Goal: Transaction & Acquisition: Purchase product/service

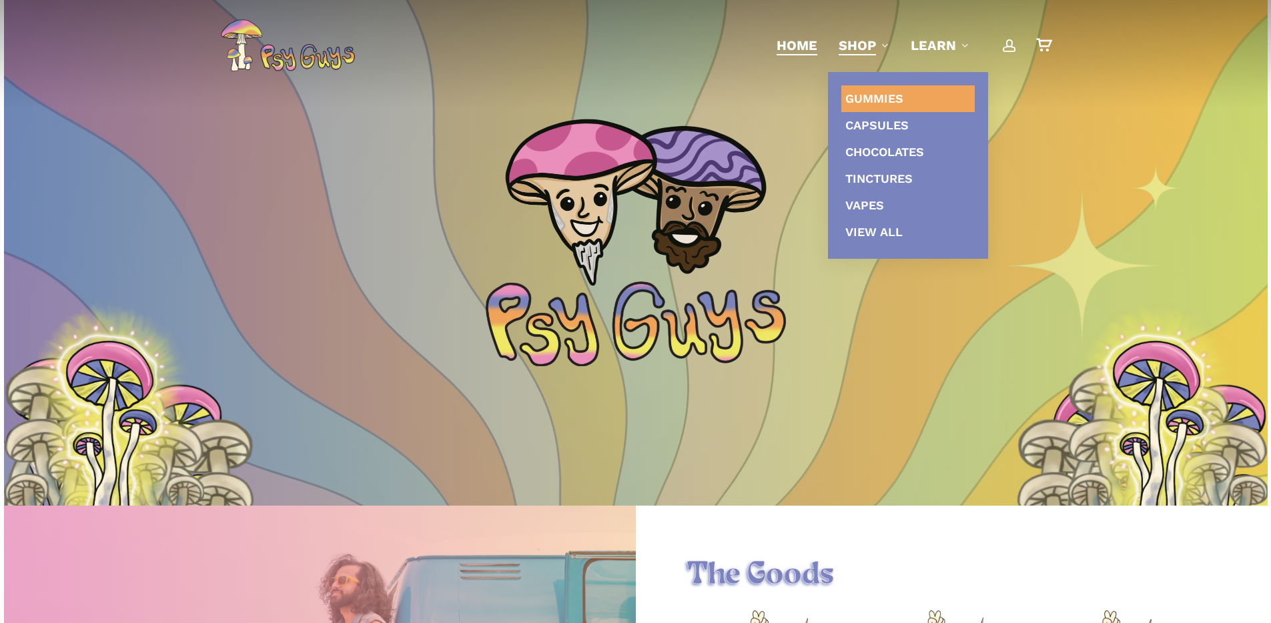
click at [885, 97] on span "Gummies" at bounding box center [875, 98] width 58 height 14
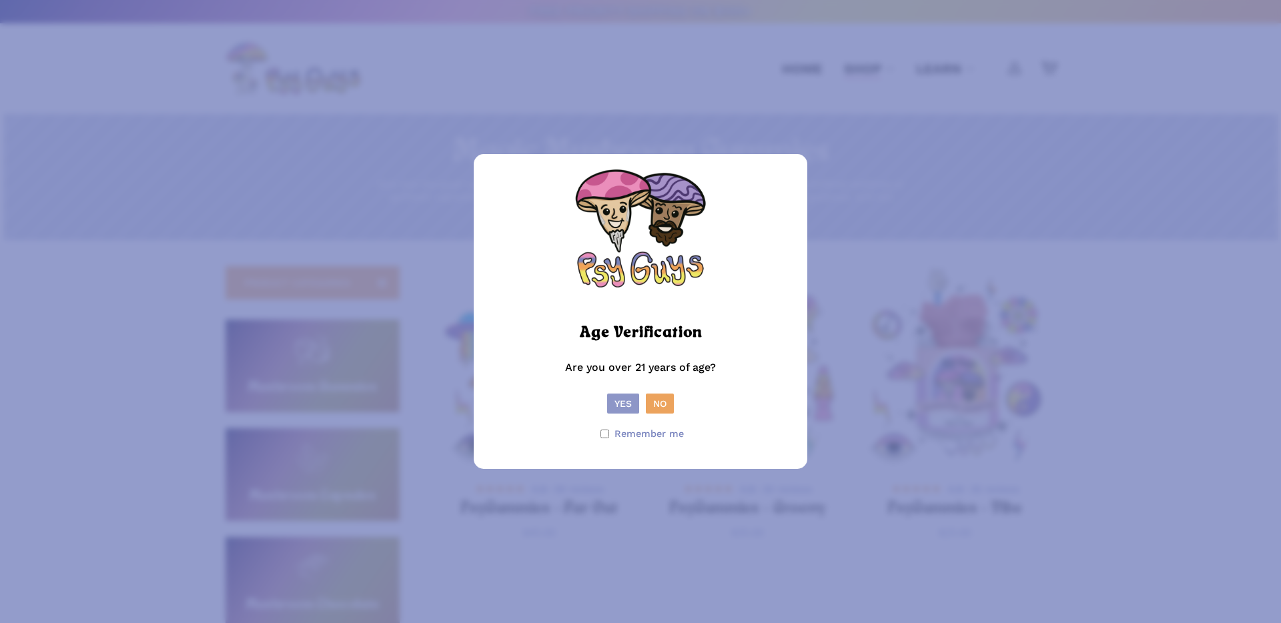
click at [629, 404] on button "Yes" at bounding box center [623, 404] width 32 height 20
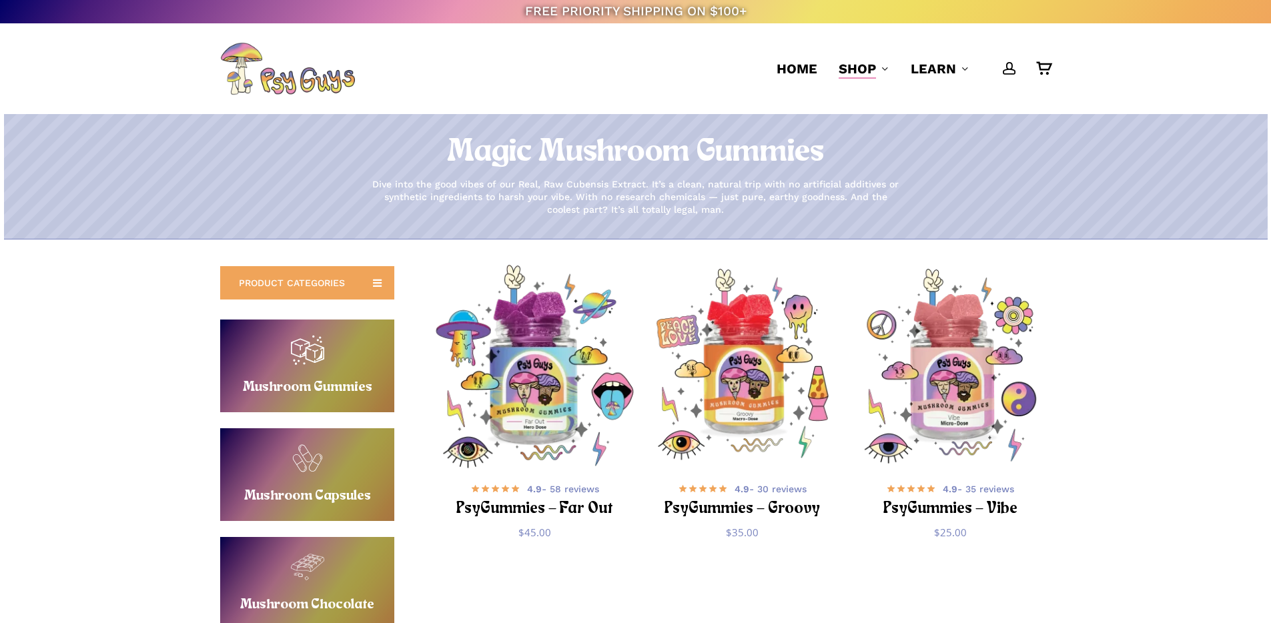
click at [564, 410] on img "PsyGummies - Far Out" at bounding box center [534, 366] width 203 height 203
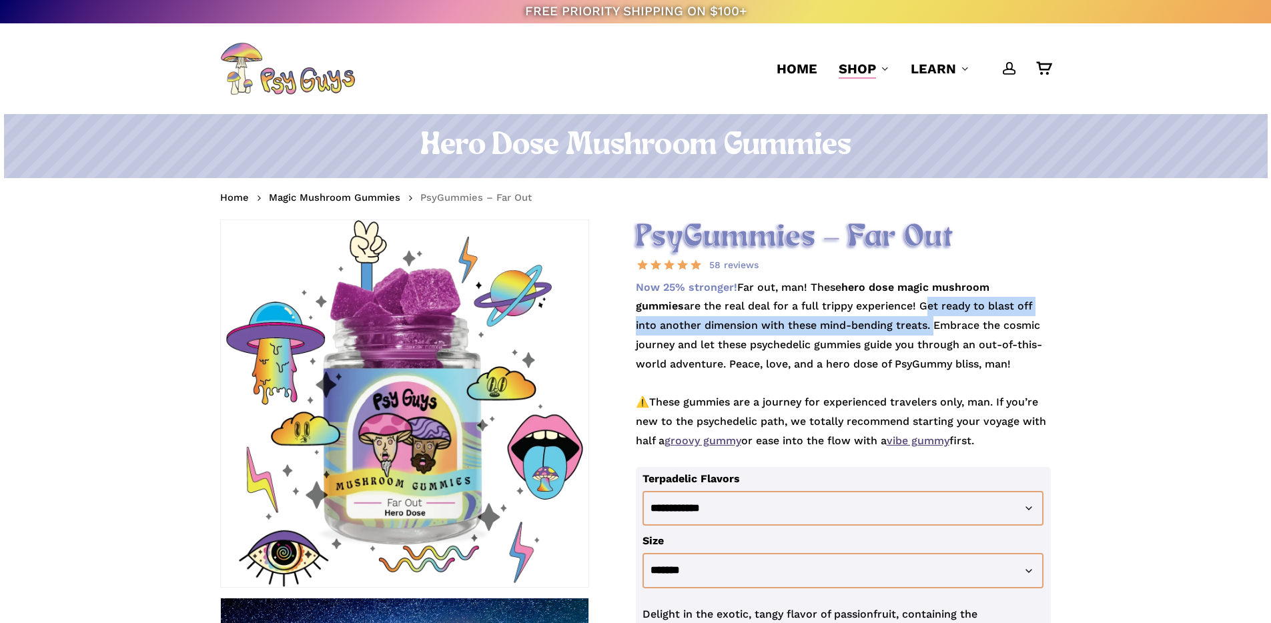
drag, startPoint x: 869, startPoint y: 303, endPoint x: 862, endPoint y: 325, distance: 23.0
click at [862, 325] on p "Now 25% stronger! Far out, man! These hero dose magic mushroom gummies are the …" at bounding box center [844, 372] width 416 height 189
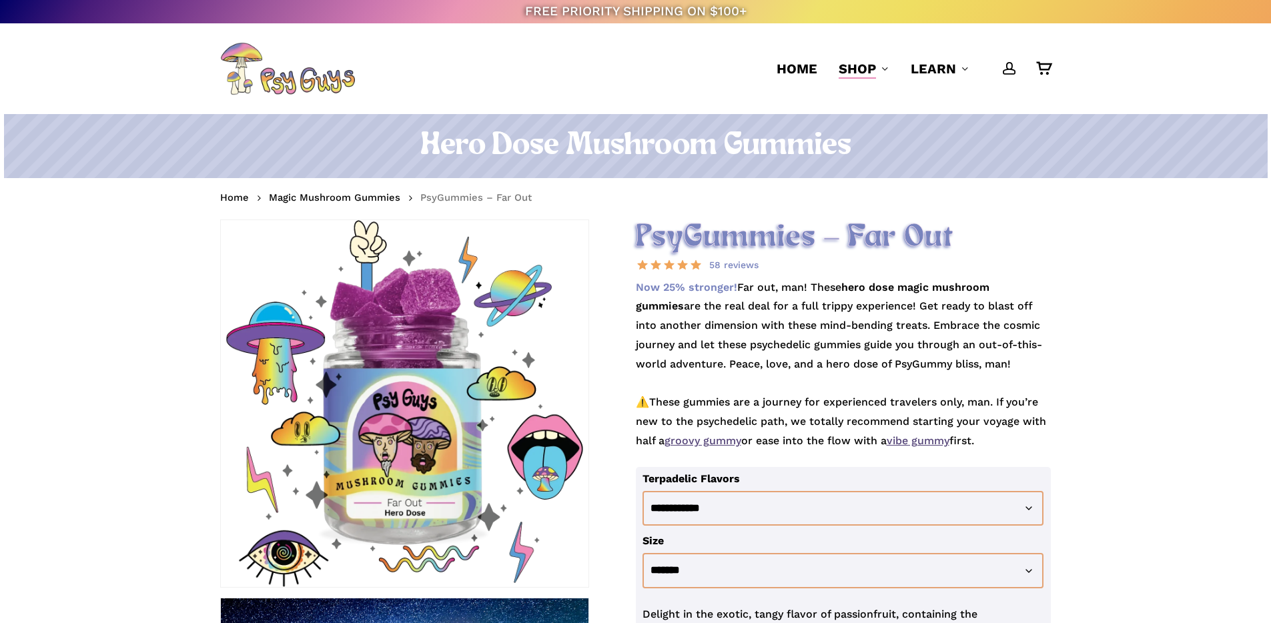
click at [860, 361] on p "Now 25% stronger! Far out, man! These hero dose magic mushroom gummies are the …" at bounding box center [844, 372] width 416 height 189
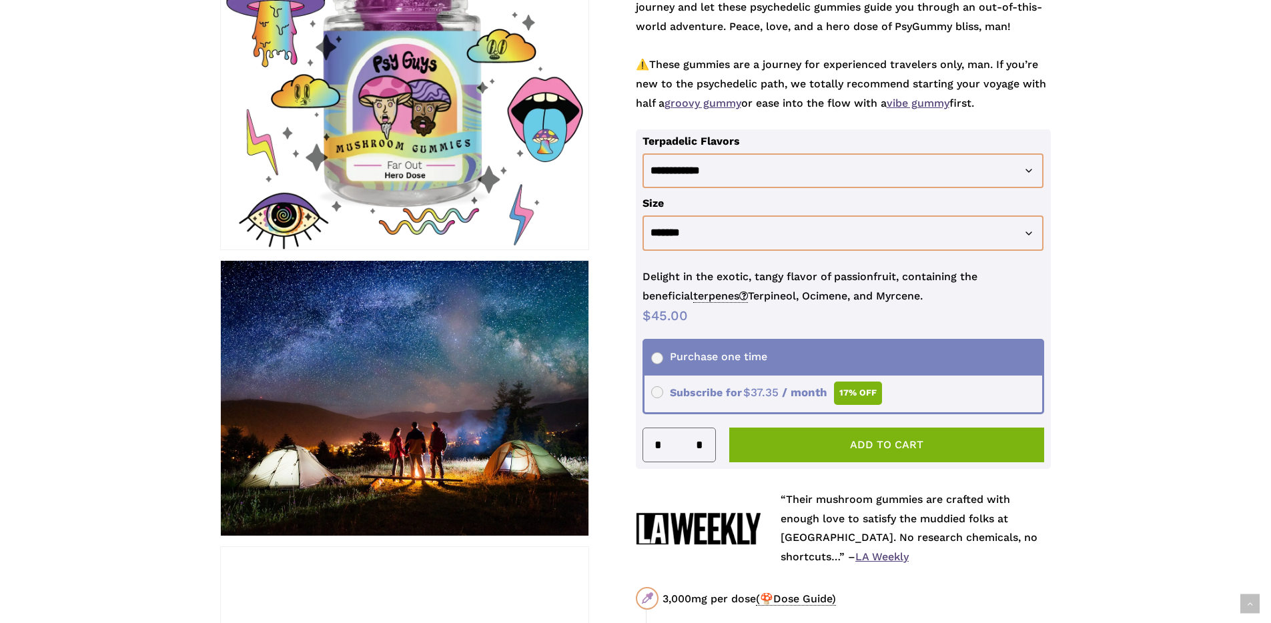
scroll to position [320, 0]
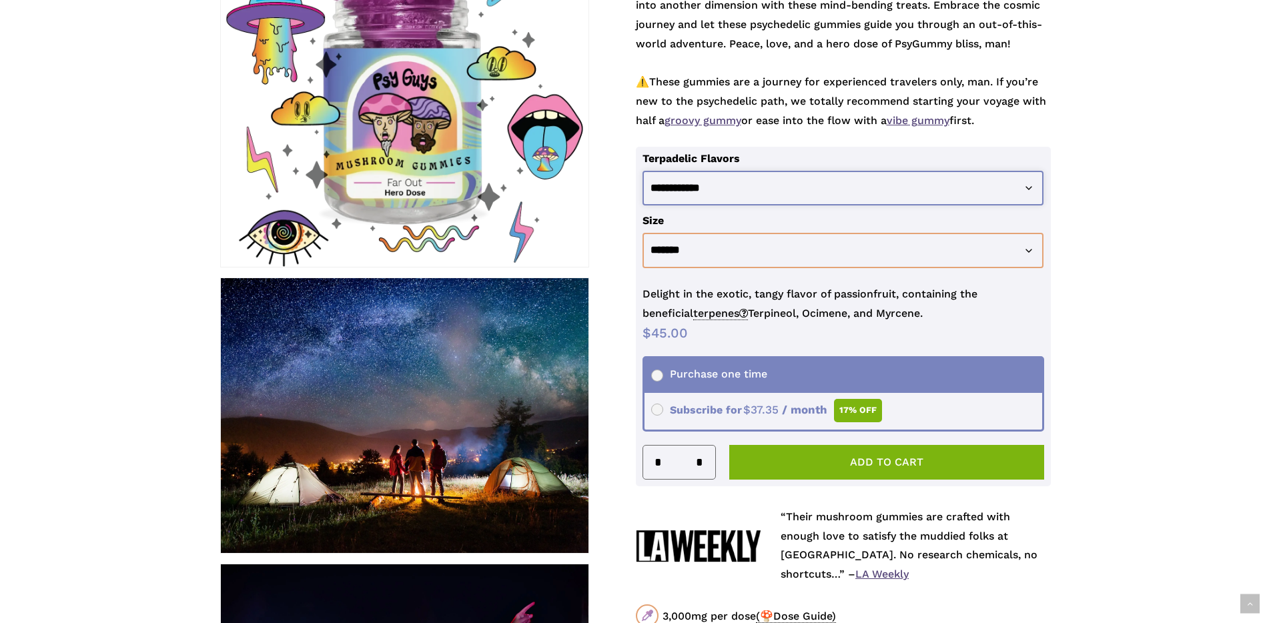
drag, startPoint x: 800, startPoint y: 193, endPoint x: 1183, endPoint y: 193, distance: 382.4
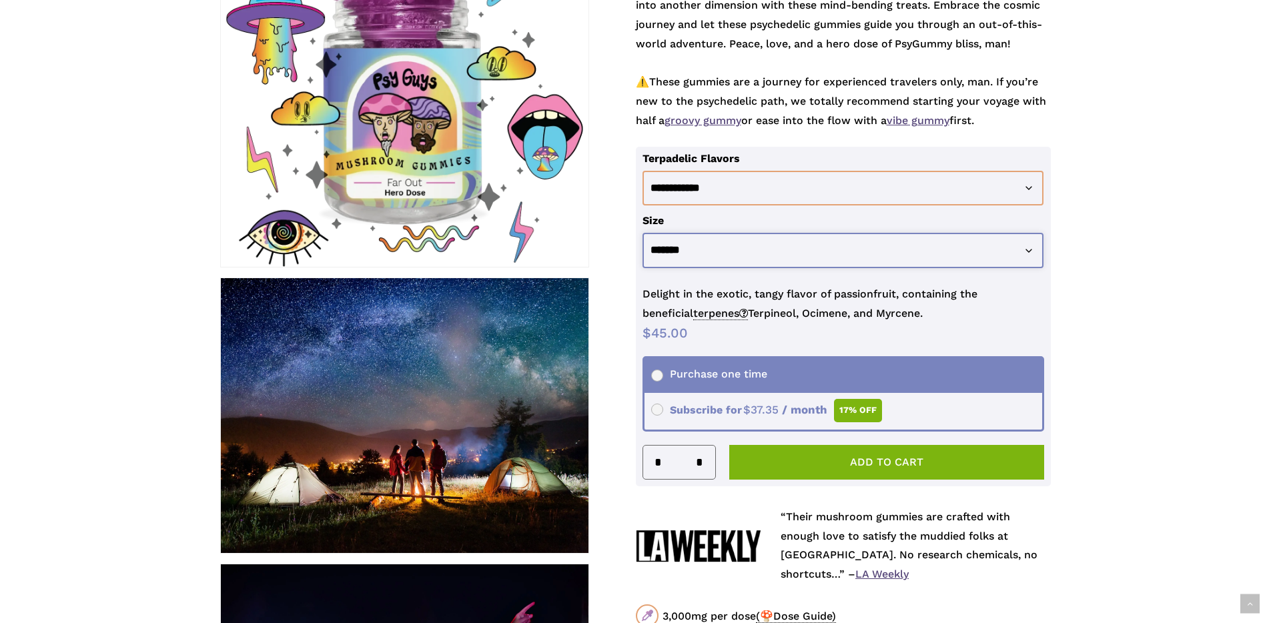
drag, startPoint x: 974, startPoint y: 262, endPoint x: 1114, endPoint y: 240, distance: 141.9
